Goal: Information Seeking & Learning: Learn about a topic

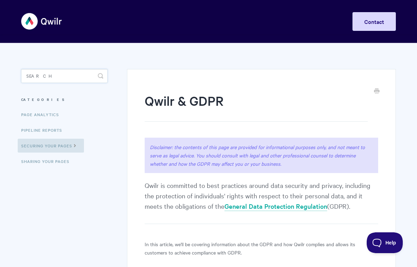
click at [48, 73] on input "Search" at bounding box center [64, 76] width 86 height 14
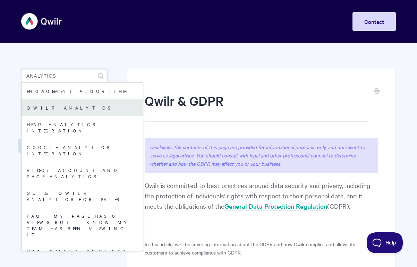
type input "analytics"
click at [44, 106] on link "Qwilr Analytics" at bounding box center [83, 107] width 122 height 17
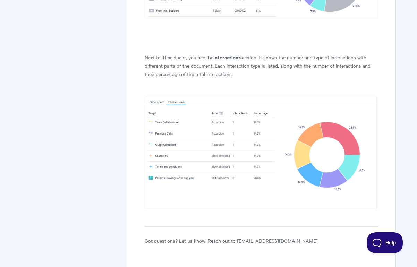
scroll to position [2068, 0]
